Goal: Information Seeking & Learning: Find specific fact

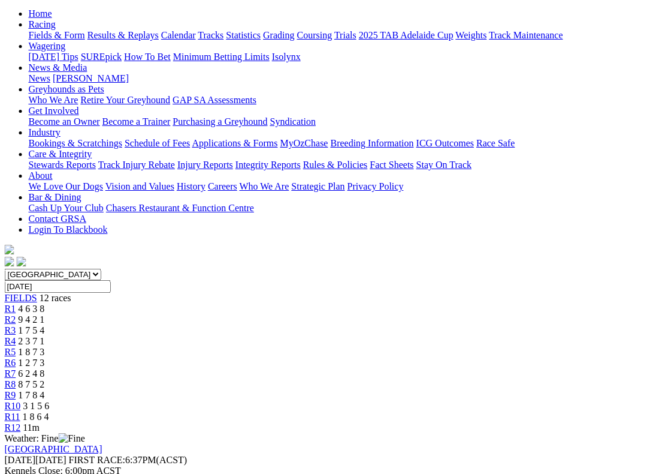
scroll to position [117, 7]
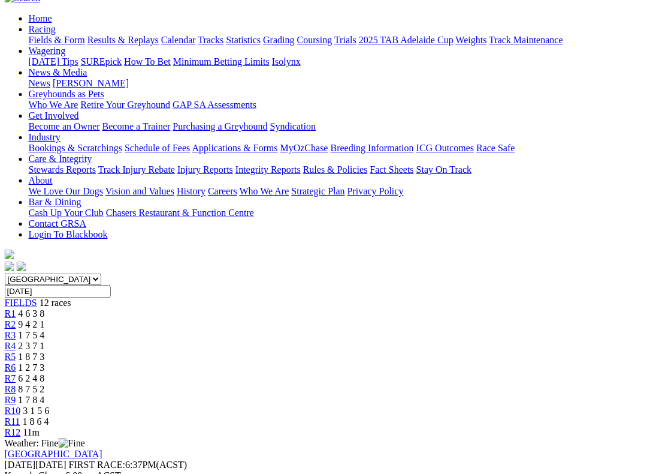
click at [16, 373] on span "R7" at bounding box center [10, 378] width 11 height 10
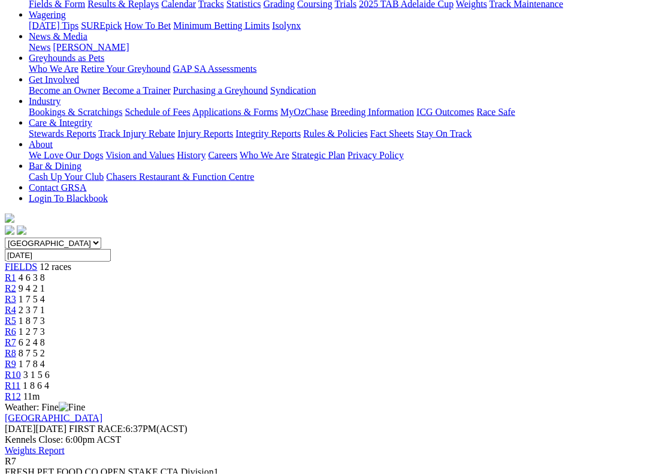
scroll to position [158, 0]
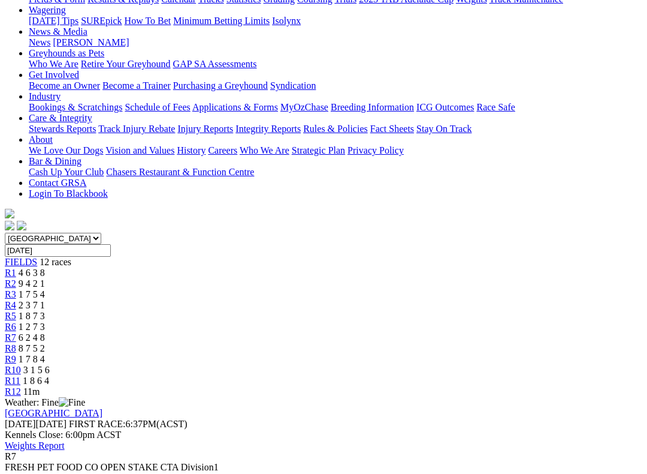
click at [16, 343] on span "R8" at bounding box center [10, 348] width 11 height 10
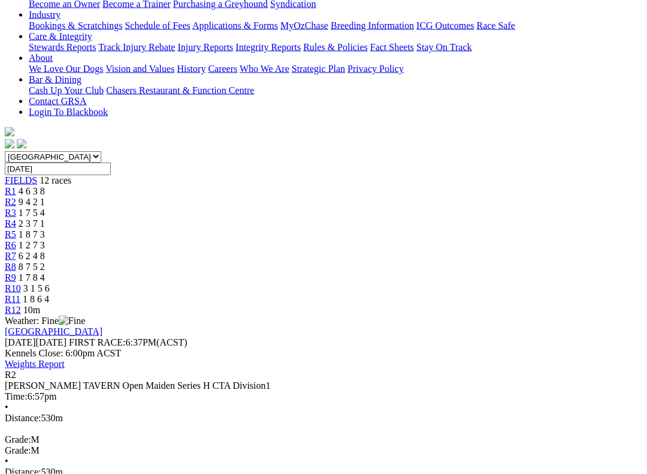
scroll to position [241, 0]
